Goal: Navigation & Orientation: Find specific page/section

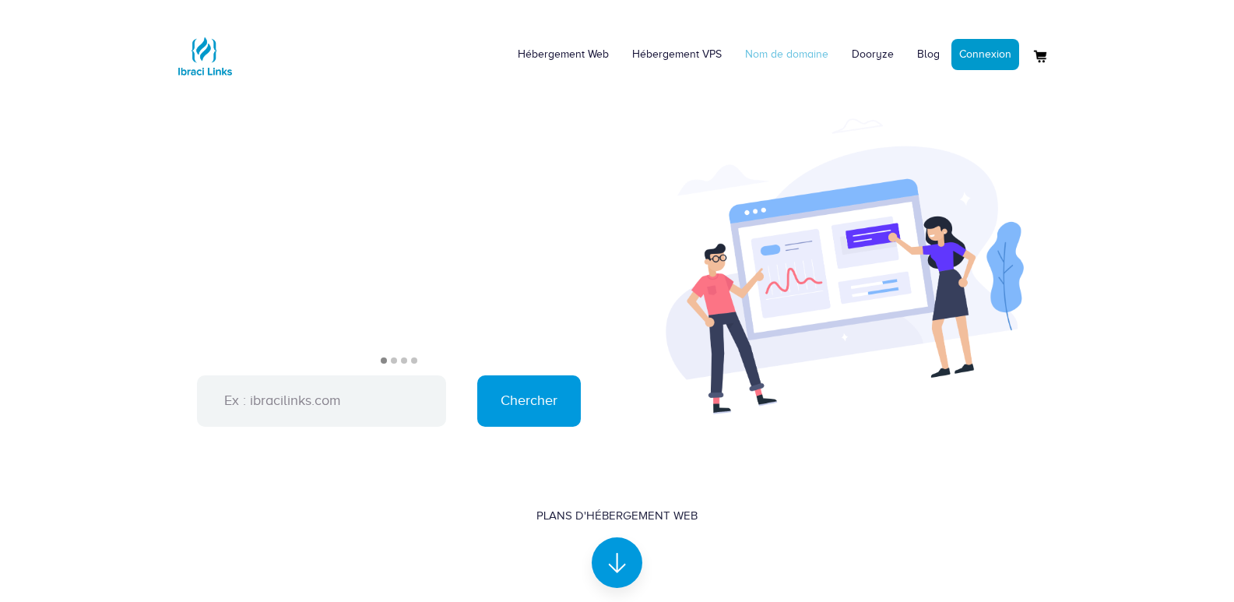
drag, startPoint x: 0, startPoint y: 0, endPoint x: 763, endPoint y: 62, distance: 765.6
click at [670, 122] on img at bounding box center [845, 266] width 358 height 296
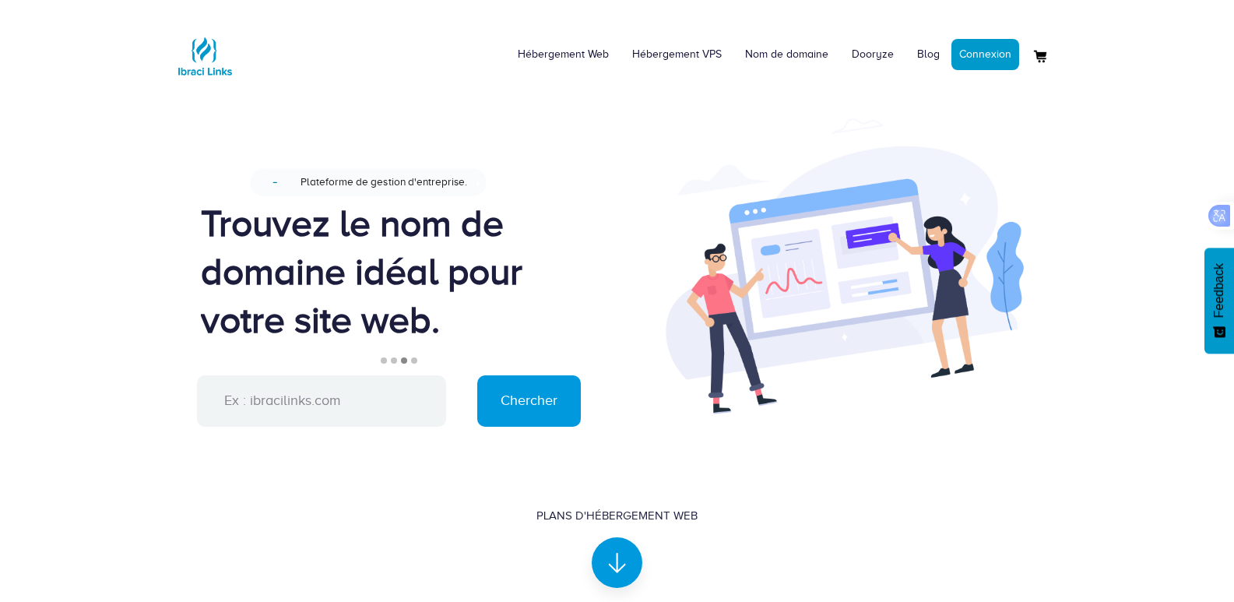
drag, startPoint x: 1126, startPoint y: 16, endPoint x: 549, endPoint y: 111, distance: 584.8
click at [549, 111] on div "Conçu pour une gestion facile du site web. Nouveau Plateforme de gestion d'entr…" at bounding box center [617, 361] width 911 height 549
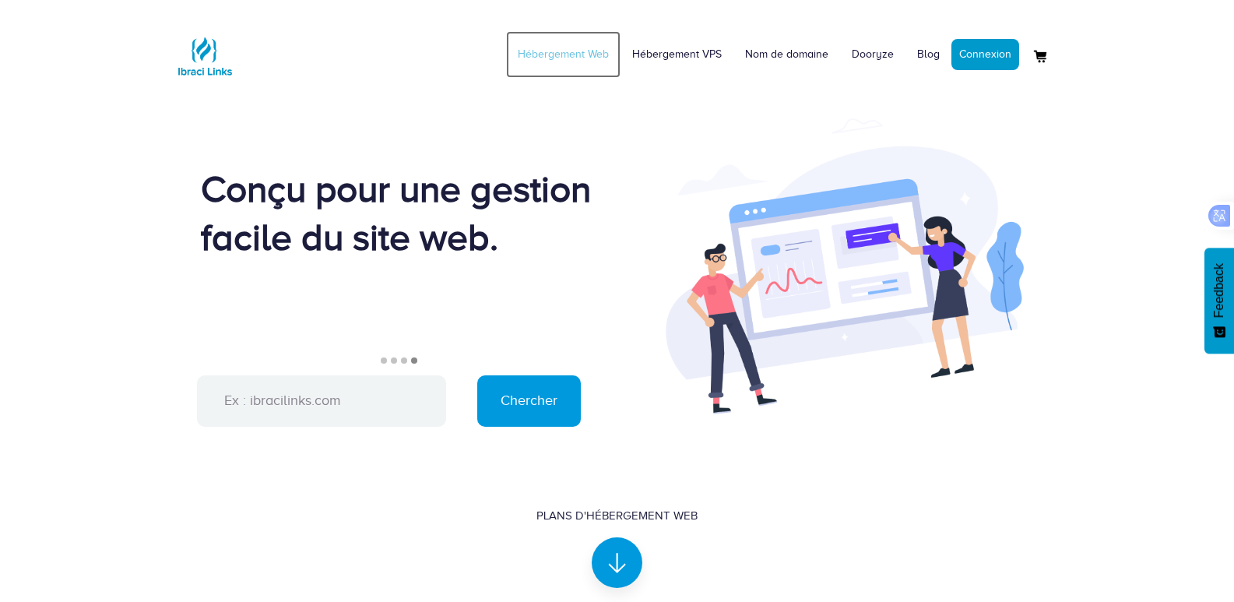
click at [585, 54] on link "Hébergement Web" at bounding box center [563, 54] width 114 height 47
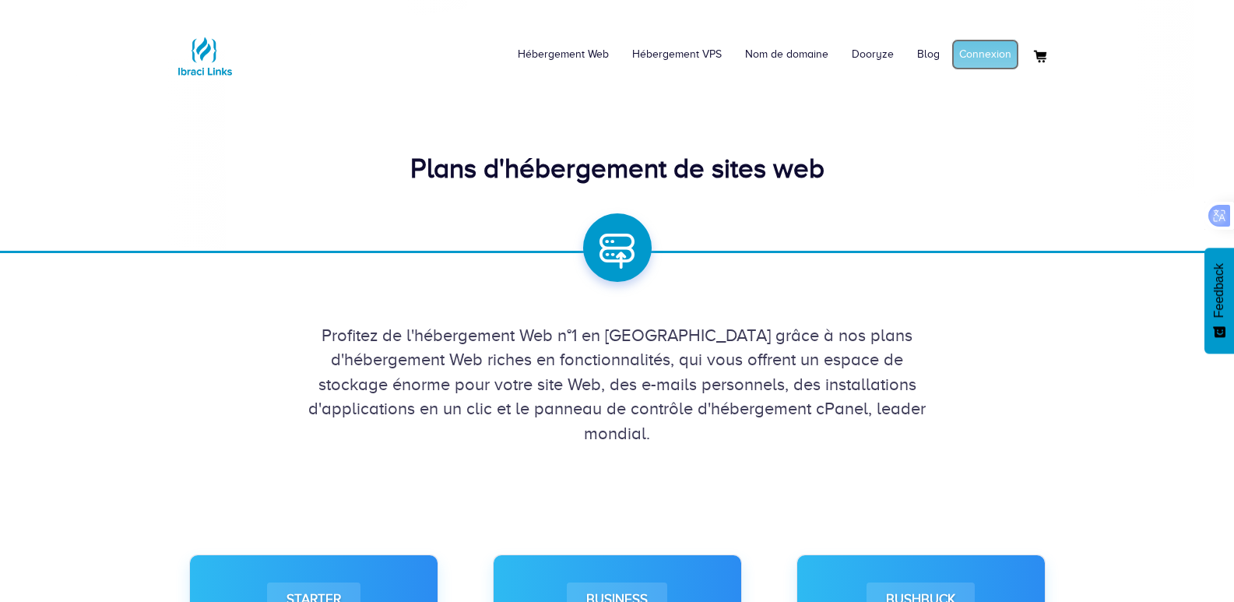
click at [977, 58] on link "Connexion" at bounding box center [986, 54] width 68 height 31
click at [994, 62] on link "Mon compte" at bounding box center [982, 54] width 76 height 31
